Goal: Task Accomplishment & Management: Manage account settings

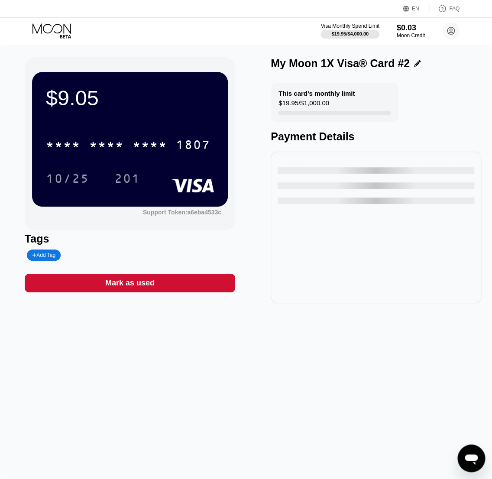
click at [25, 50] on div "$9.05 * * * * * * * * * * * * 1807 10/25 201 Support Token: a6eba4533c Tags Add…" at bounding box center [246, 261] width 492 height 435
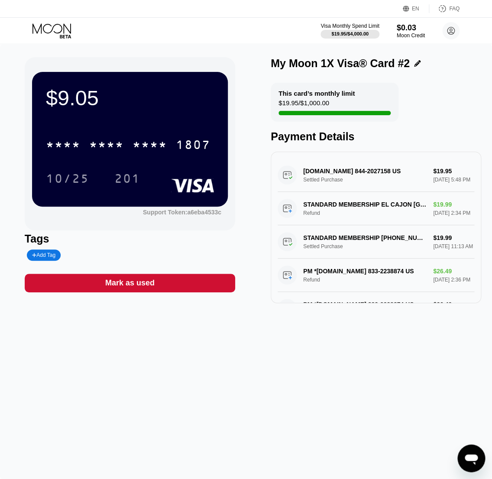
click at [374, 180] on div "ds-dgf.com 844-2027158 US Settled Purchase $19.95 Sep 22, 2025 5:48 PM" at bounding box center [375, 174] width 197 height 33
click at [367, 178] on div "ds-dgf.com 844-2027158 US Settled Purchase $19.95 Sep 22, 2025 5:48 PM" at bounding box center [375, 174] width 197 height 33
click at [357, 178] on div "ds-dgf.com 844-2027158 US Settled Purchase $19.95 Sep 22, 2025 5:48 PM" at bounding box center [375, 174] width 197 height 33
